Goal: Transaction & Acquisition: Book appointment/travel/reservation

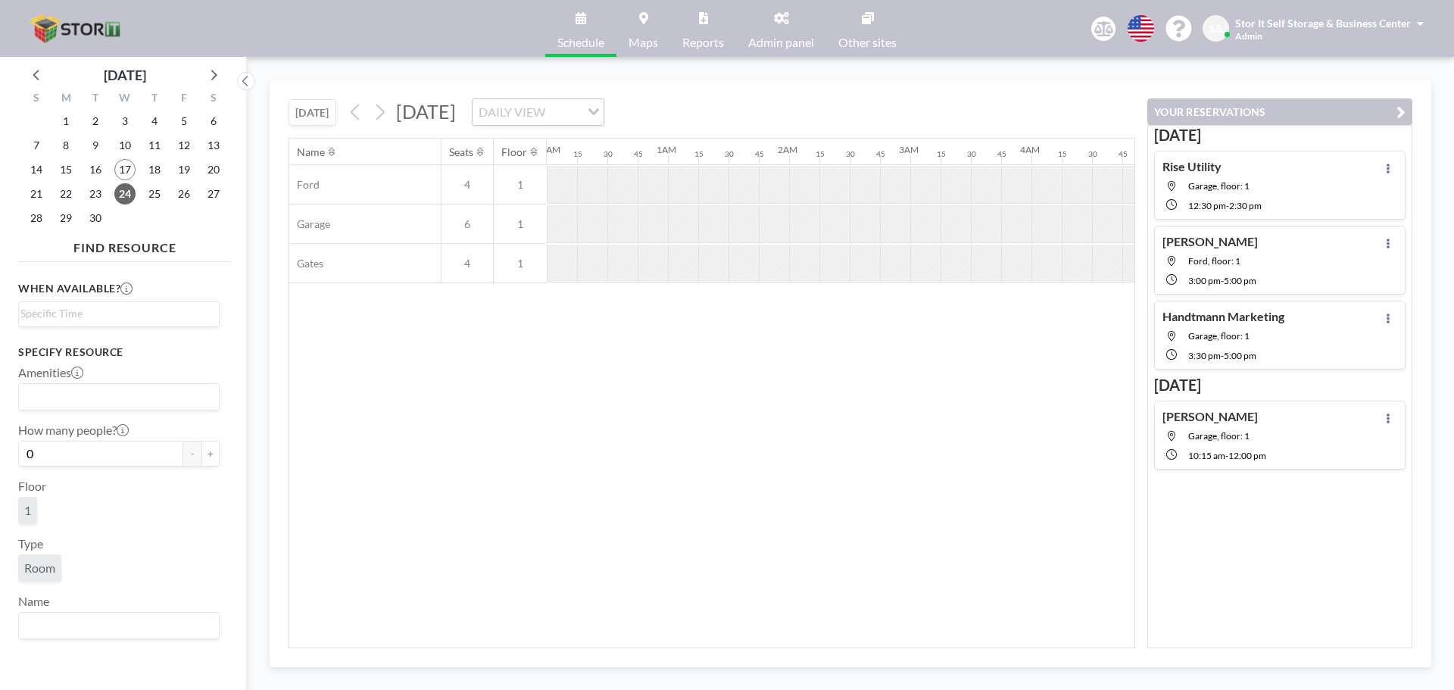
scroll to position [0, 1334]
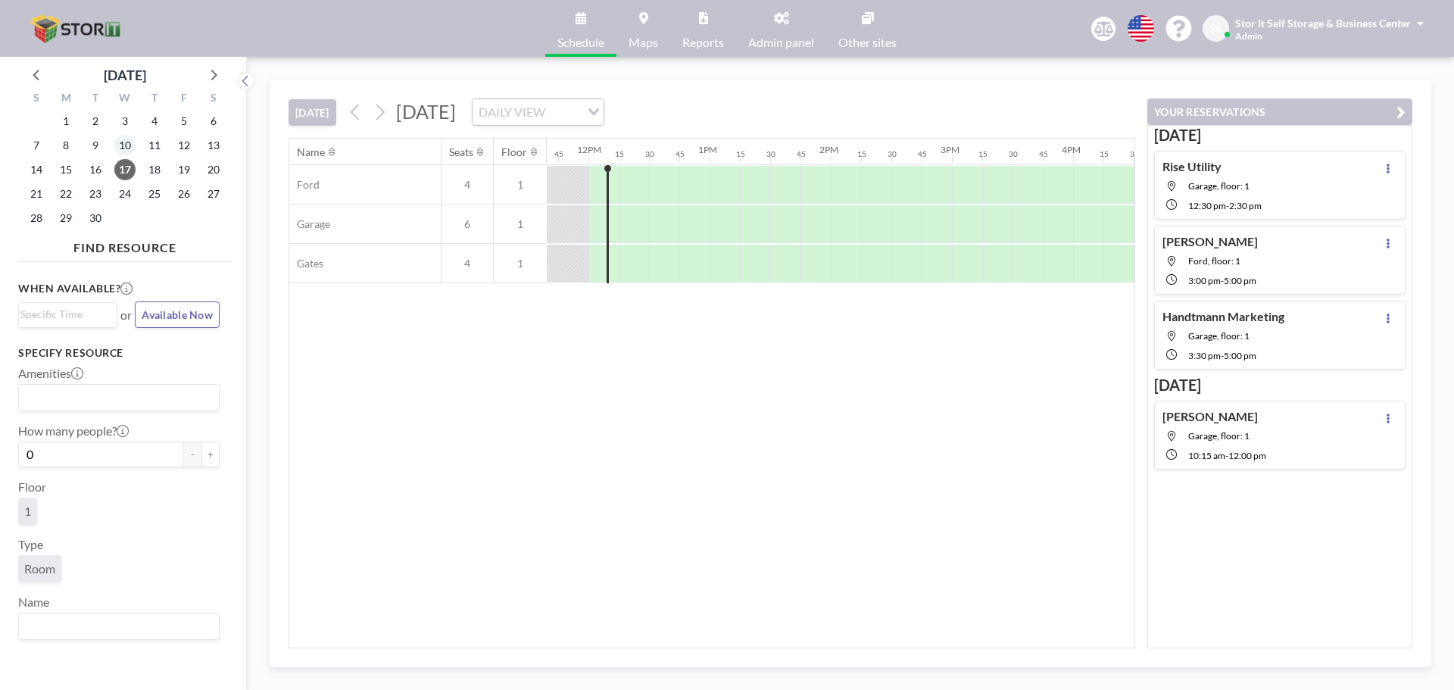
scroll to position [0, 1424]
click at [599, 217] on div at bounding box center [602, 224] width 9 height 38
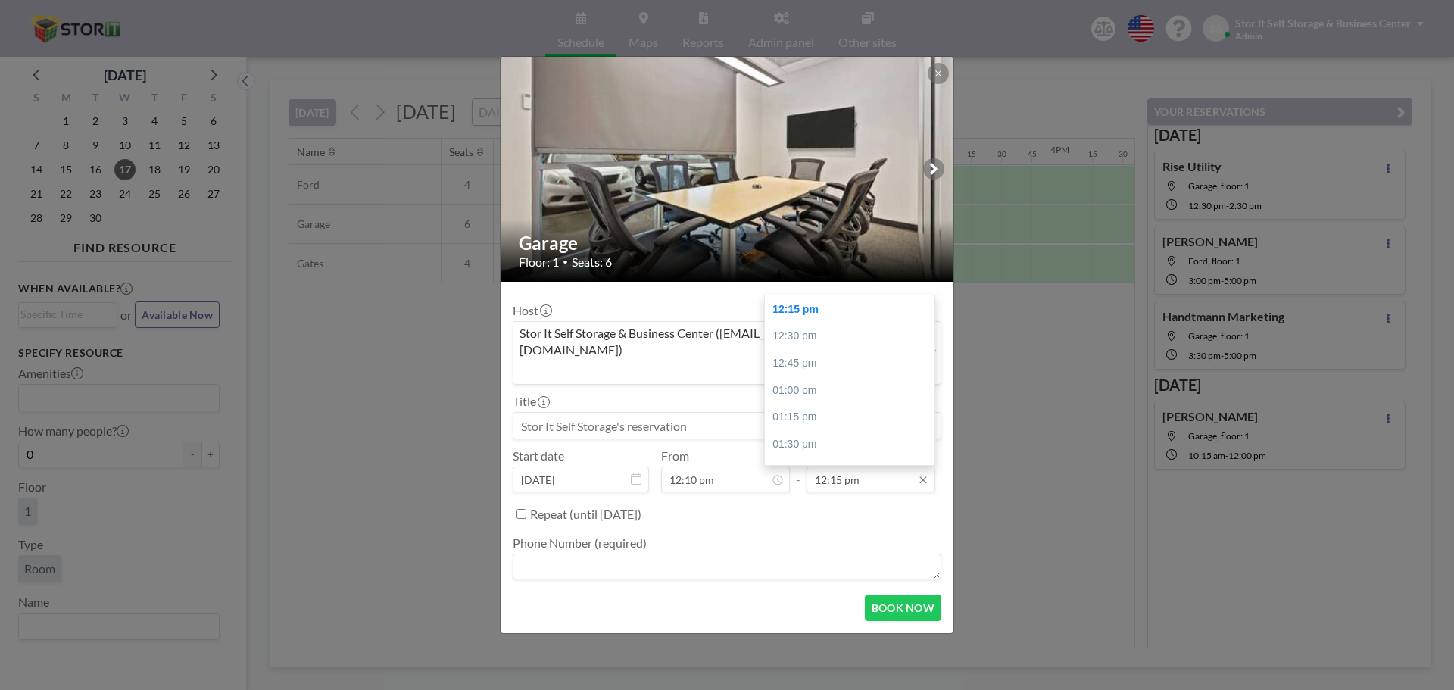
click at [846, 467] on input "12:15 pm" at bounding box center [871, 480] width 129 height 26
click at [831, 335] on div "02:00 pm" at bounding box center [853, 346] width 177 height 27
click at [826, 469] on input "02:00 pm" at bounding box center [871, 480] width 129 height 26
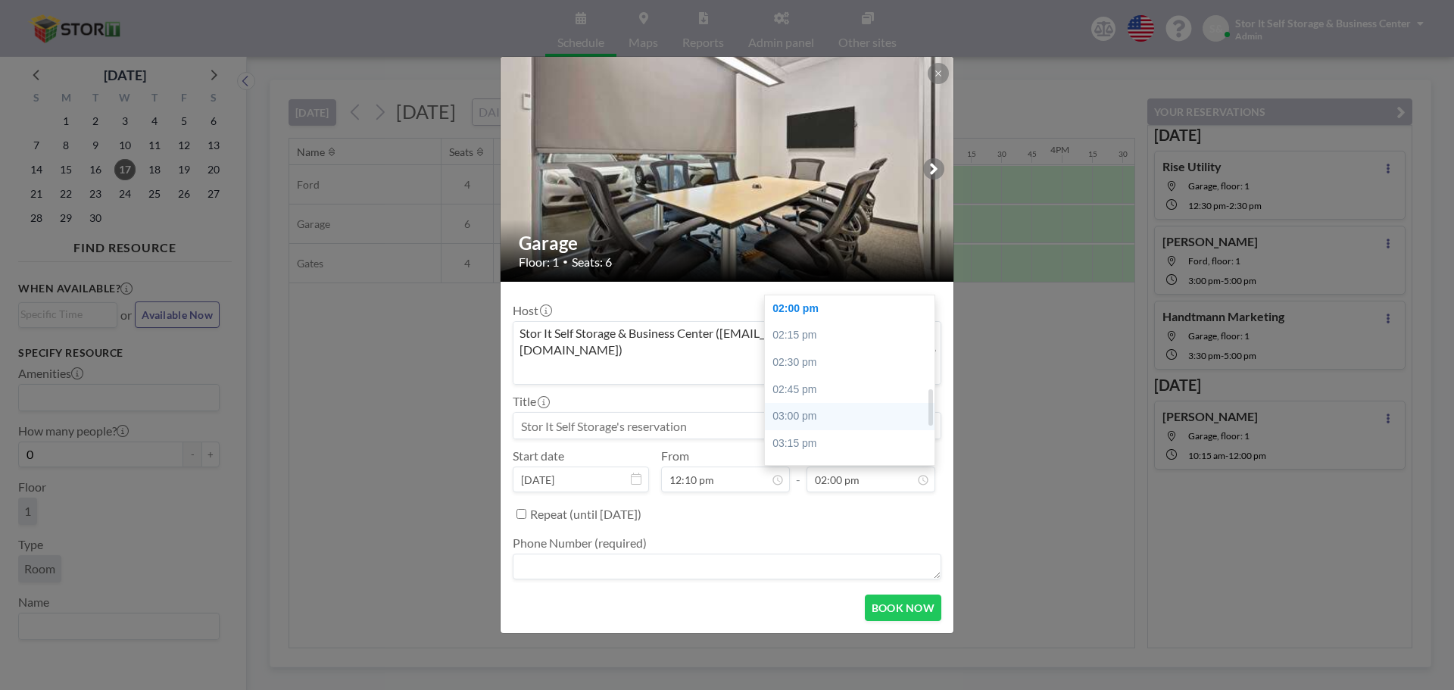
click at [835, 403] on div "03:00 pm" at bounding box center [853, 416] width 177 height 27
type input "03:00 pm"
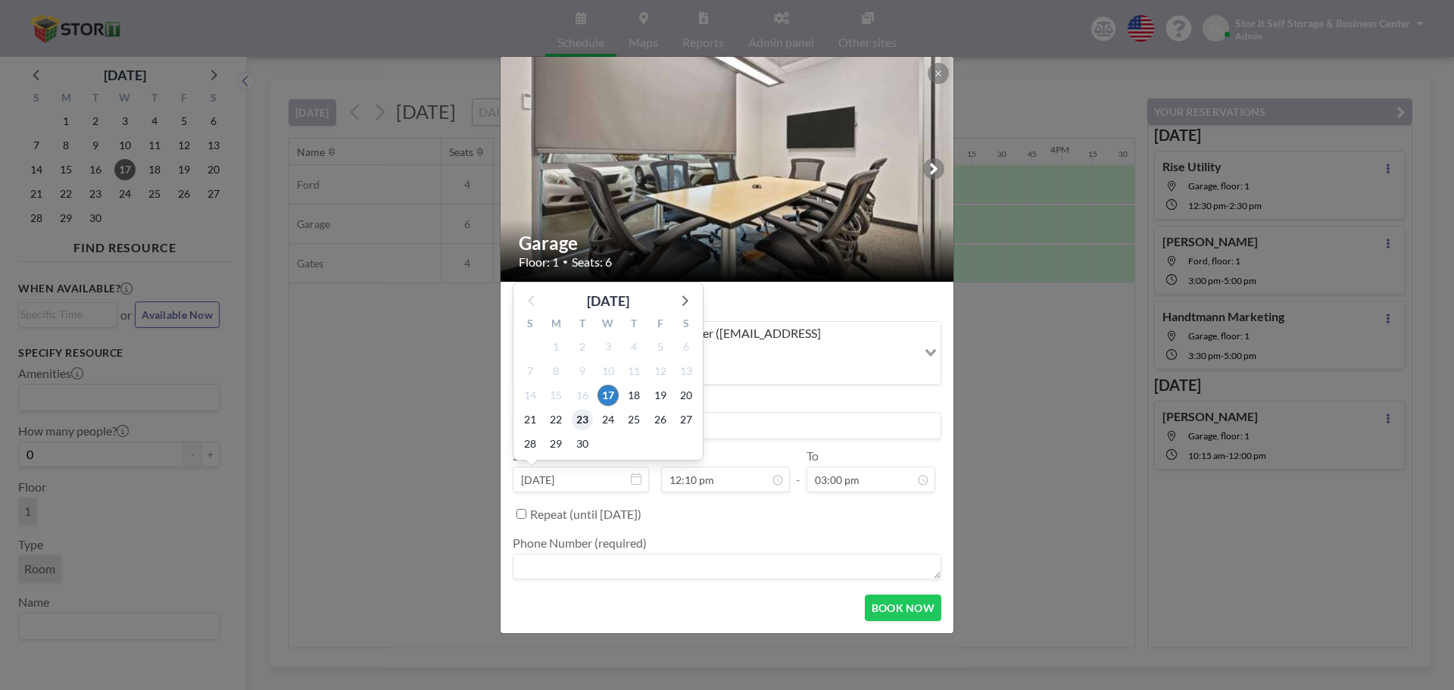
click at [579, 409] on span "23" at bounding box center [582, 419] width 21 height 21
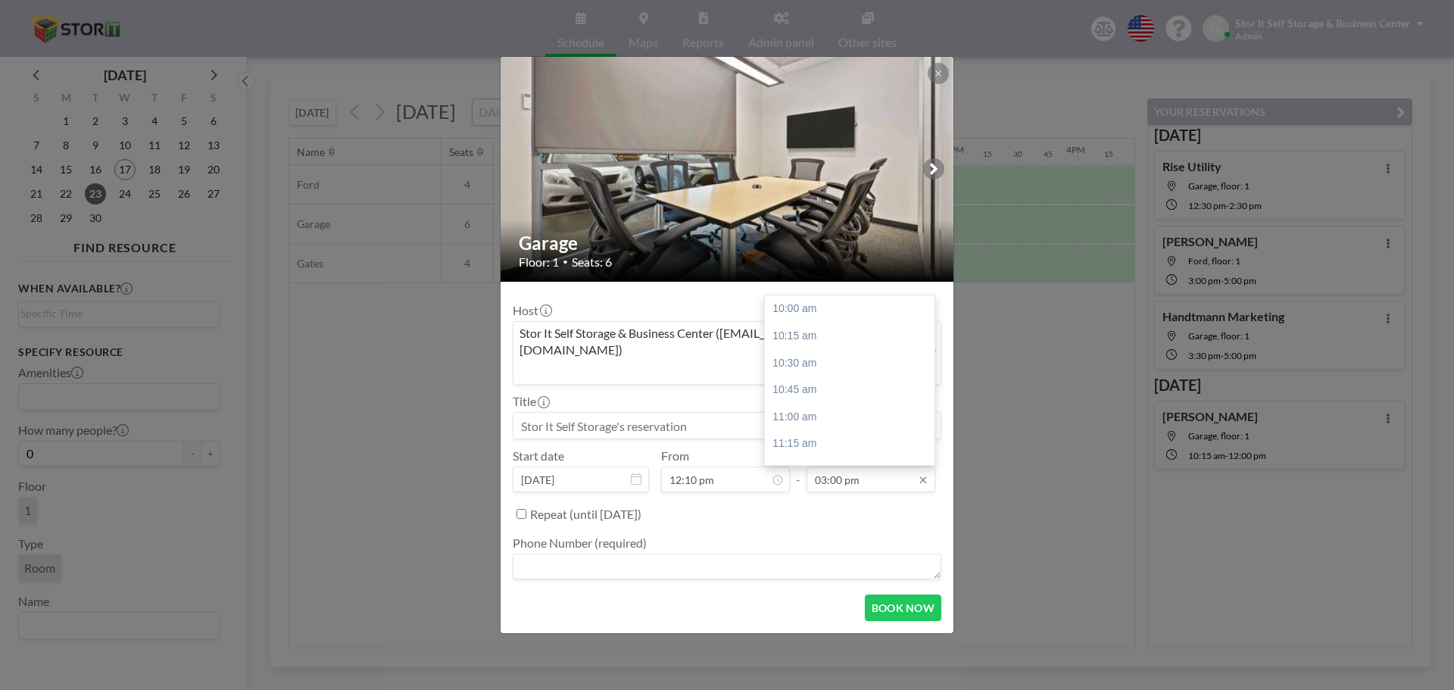
scroll to position [0, 1424]
click at [876, 467] on input "03:00 pm" at bounding box center [871, 480] width 129 height 26
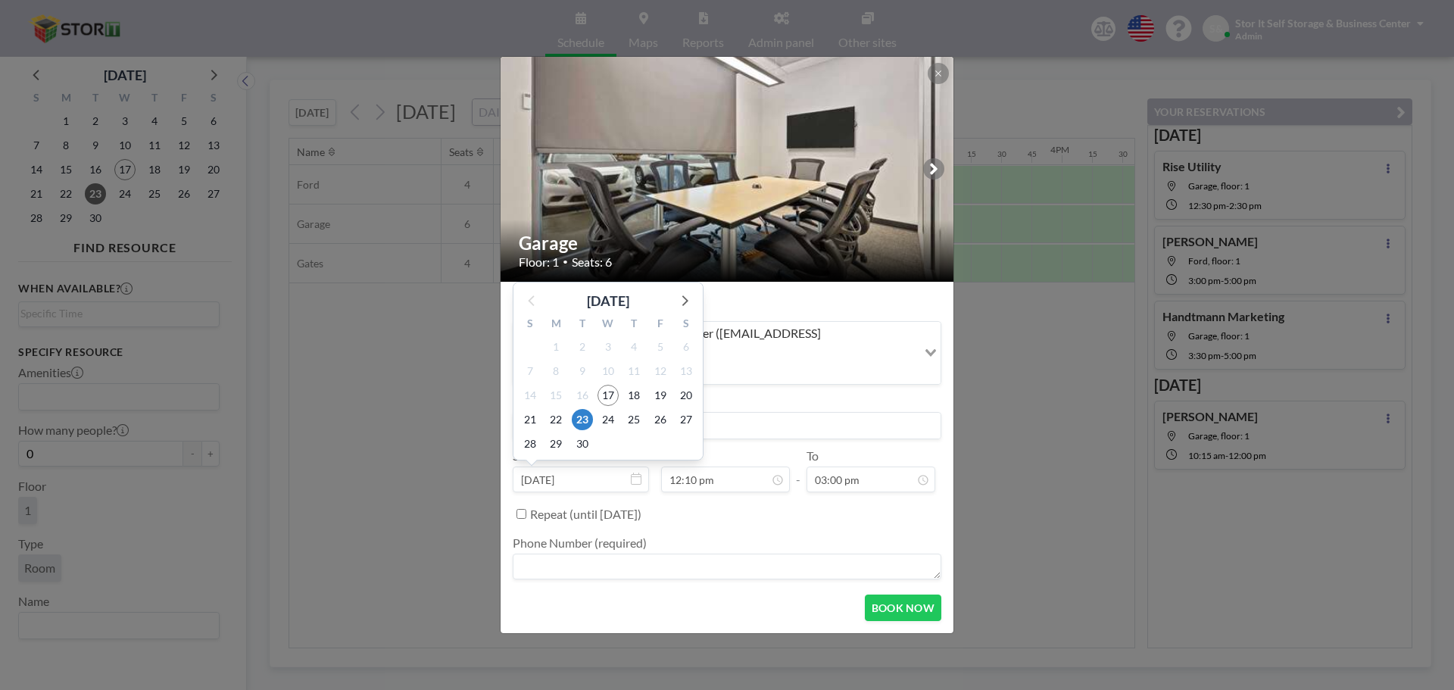
click at [579, 467] on input "[DATE]" at bounding box center [581, 480] width 136 height 26
click at [604, 385] on span "17" at bounding box center [608, 395] width 21 height 21
type input "[DATE]"
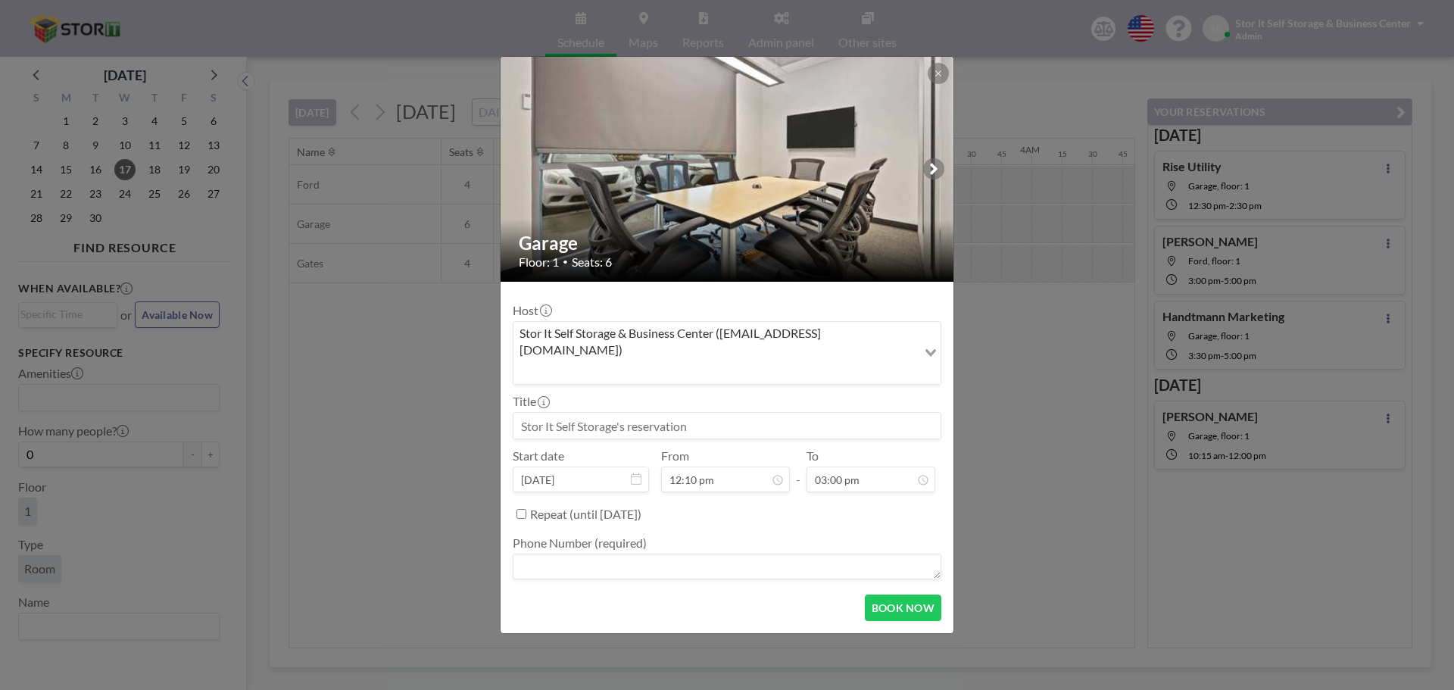
click at [612, 413] on input at bounding box center [727, 426] width 427 height 26
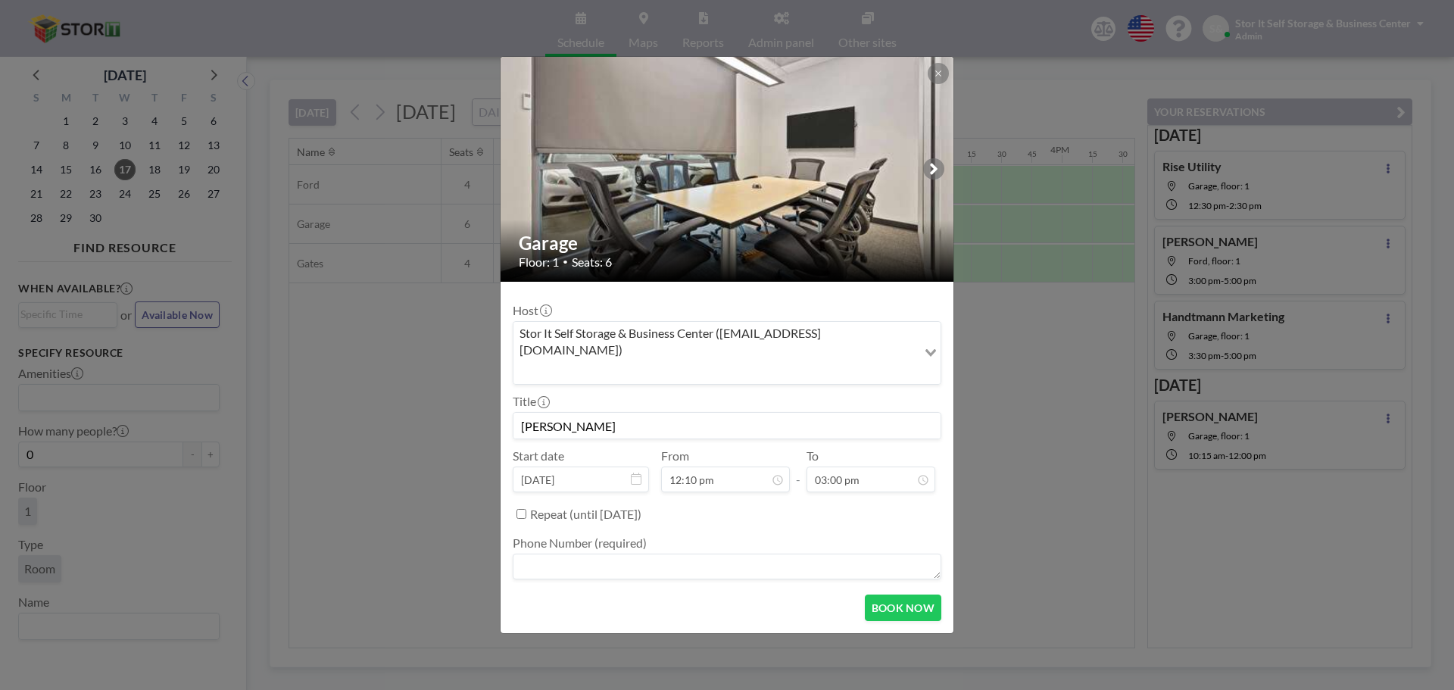
type input "[PERSON_NAME]"
click at [585, 554] on textarea at bounding box center [727, 567] width 429 height 26
type textarea "NA"
click at [889, 599] on button "BOOK NOW" at bounding box center [903, 608] width 76 height 27
